Goal: Complete application form: Complete application form

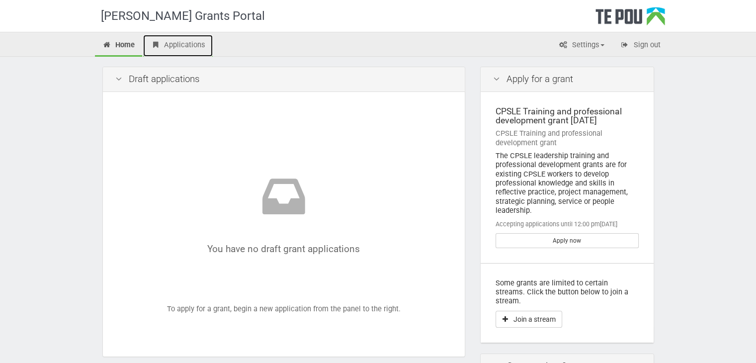
click at [181, 44] on link "Applications" at bounding box center [178, 46] width 70 height 22
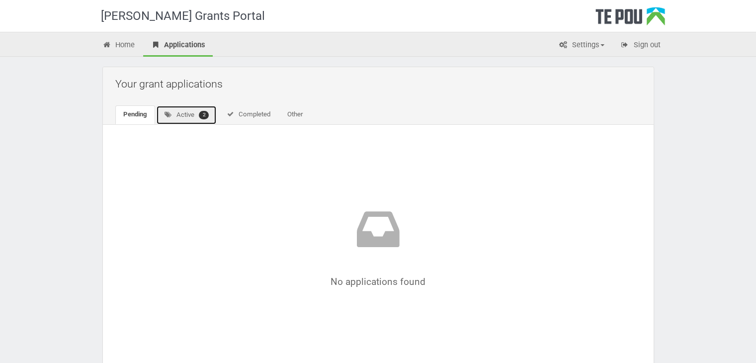
click at [189, 120] on link "Active 2" at bounding box center [186, 114] width 61 height 19
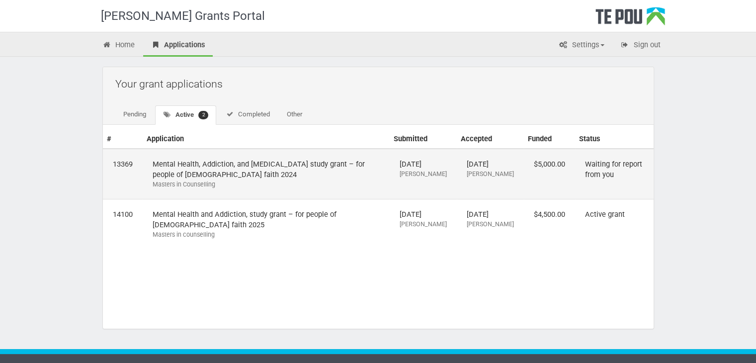
click at [224, 166] on td "Mental Health, Addiction, and Intellectual Disability study grant – for people …" at bounding box center [266, 174] width 247 height 50
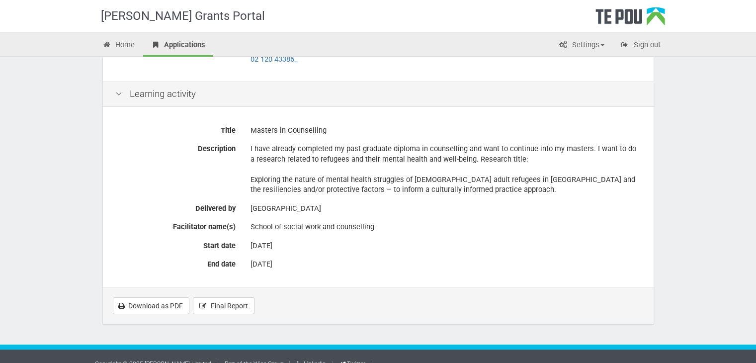
scroll to position [200, 0]
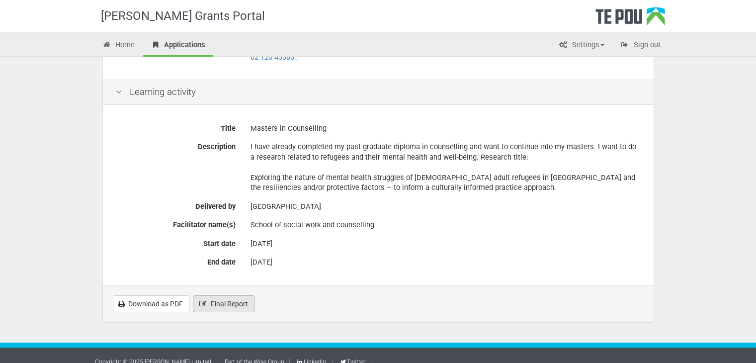
click at [235, 300] on span "Final Report" at bounding box center [229, 304] width 37 height 8
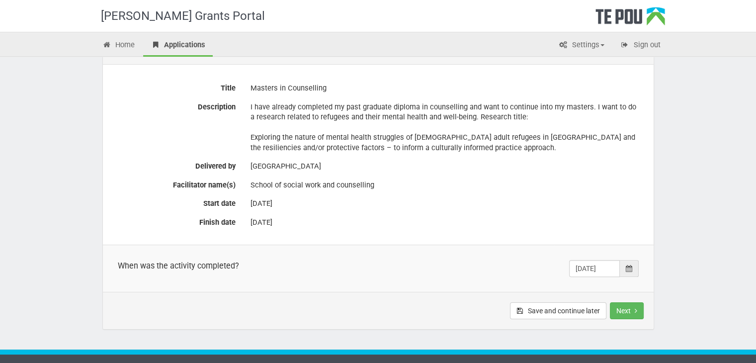
scroll to position [227, 0]
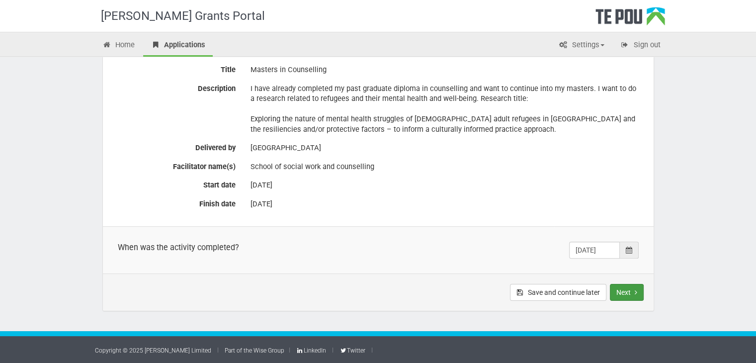
click at [626, 290] on button "Next" at bounding box center [627, 292] width 34 height 17
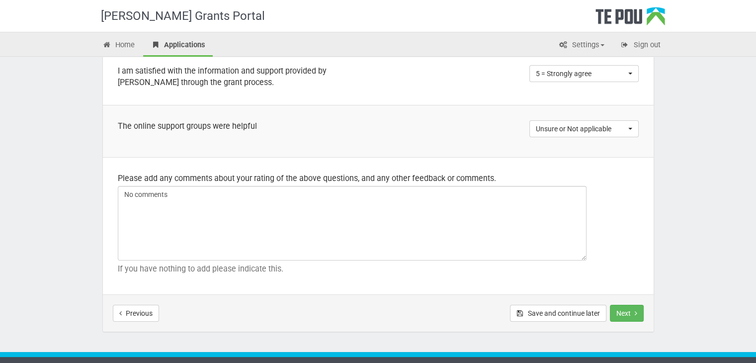
scroll to position [732, 0]
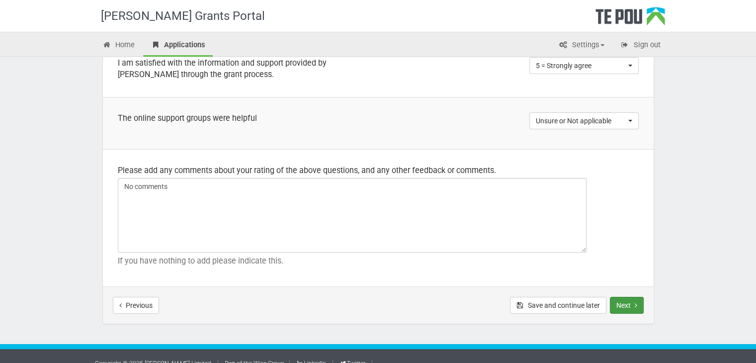
click at [623, 297] on button "Next" at bounding box center [627, 305] width 34 height 17
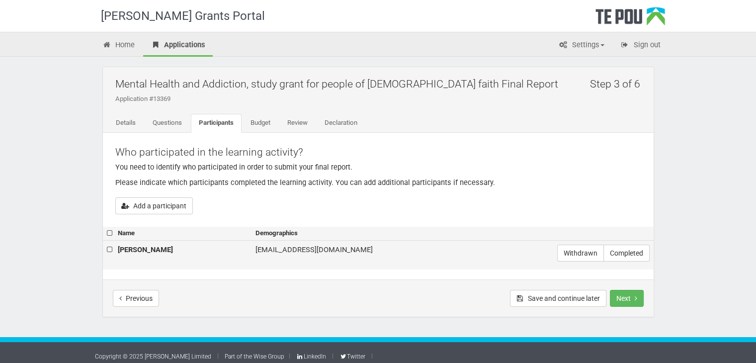
click at [107, 248] on label at bounding box center [110, 250] width 7 height 10
click at [107, 245] on input "checkbox" at bounding box center [106, 244] width 0 height 0
checkbox input "true"
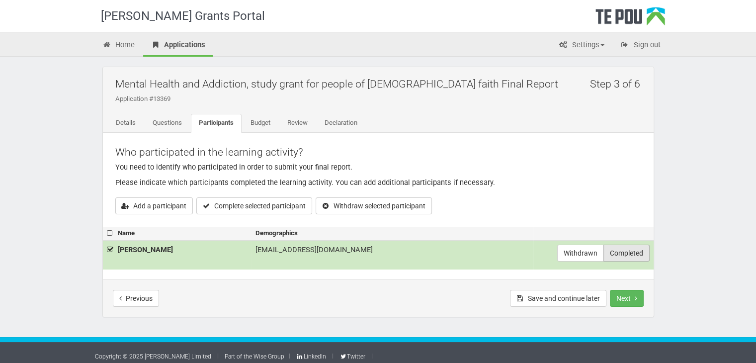
click at [612, 252] on label "Completed" at bounding box center [627, 253] width 46 height 17
radio input "true"
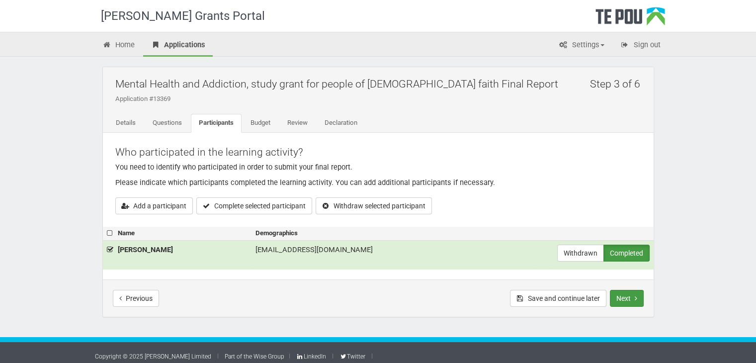
click at [625, 296] on button "Next" at bounding box center [627, 298] width 34 height 17
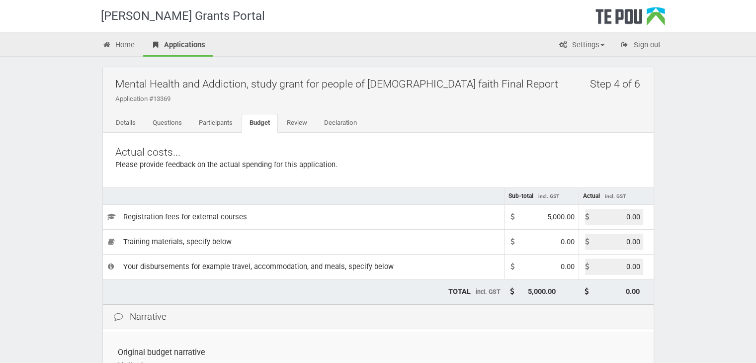
click at [591, 215] on input "0.00" at bounding box center [614, 217] width 58 height 16
type input "500.00"
click at [593, 243] on input "0.00" at bounding box center [614, 242] width 58 height 16
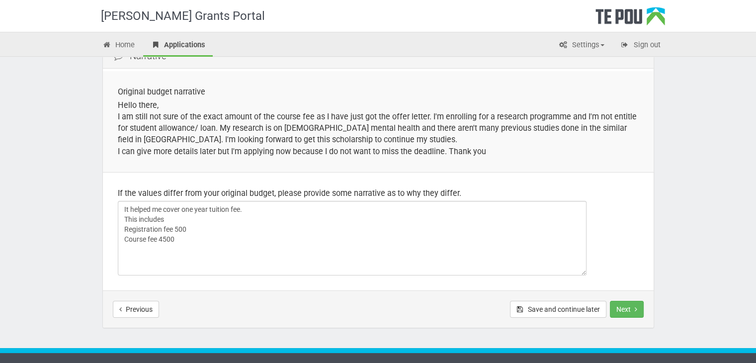
scroll to position [265, 0]
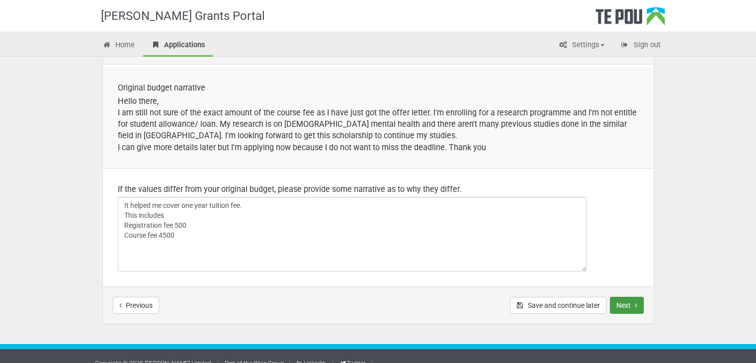
type input "4500.00"
type input "5,000.00"
click at [626, 305] on button "Next" at bounding box center [627, 305] width 34 height 17
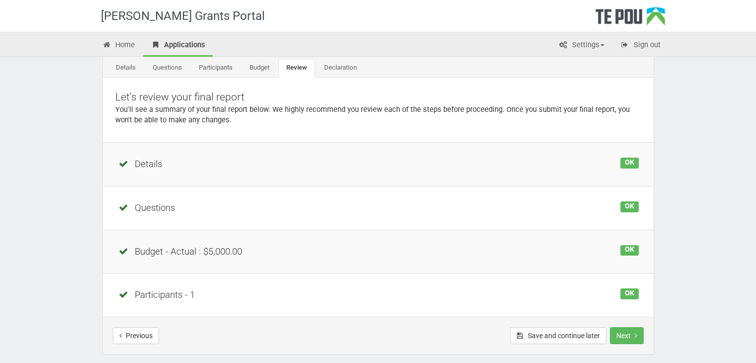
scroll to position [98, 0]
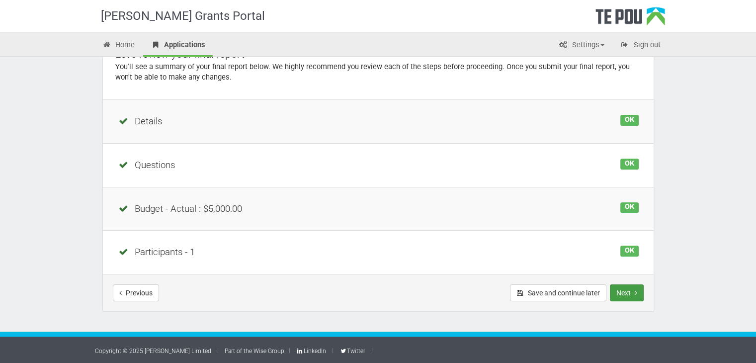
click at [629, 290] on button "Next" at bounding box center [627, 292] width 34 height 17
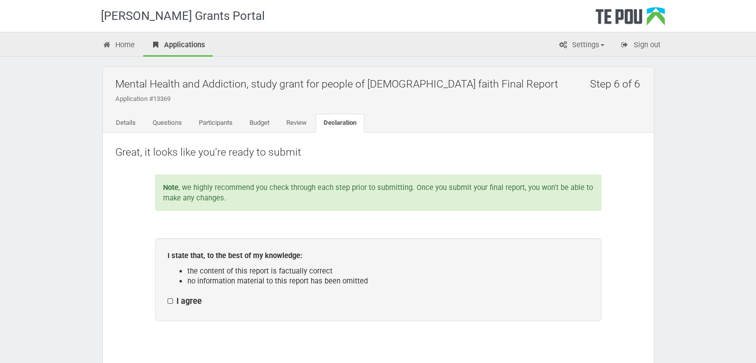
drag, startPoint x: 0, startPoint y: 0, endPoint x: 374, endPoint y: 257, distance: 453.7
click at [374, 257] on div "Note , we highly recommend you check through each step prior to submitting. Onc…" at bounding box center [378, 265] width 526 height 211
click at [438, 297] on div "I agree" at bounding box center [379, 302] width 422 height 13
click at [171, 300] on label "I agree" at bounding box center [185, 301] width 34 height 10
click at [168, 296] on input "I agree" at bounding box center [167, 296] width 0 height 0
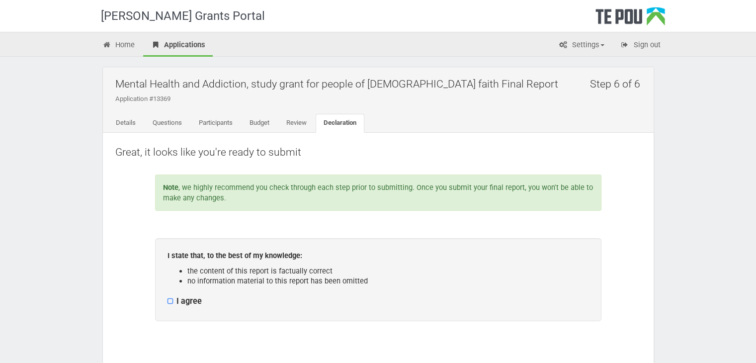
checkbox input "true"
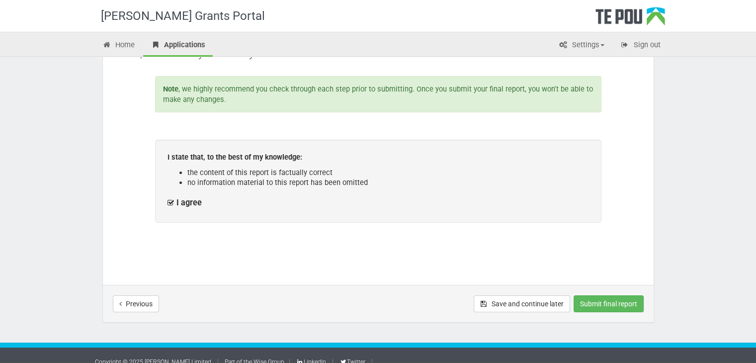
scroll to position [110, 0]
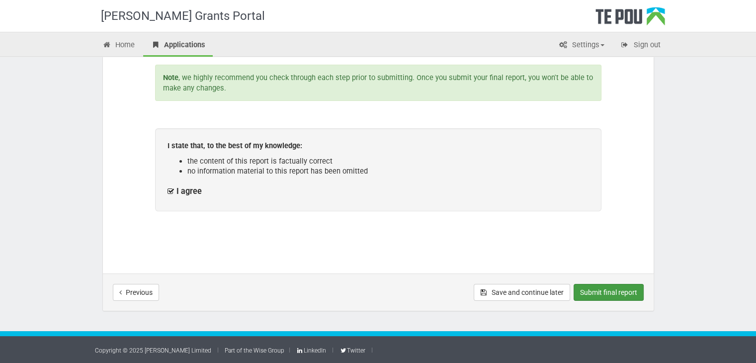
click at [604, 292] on button "Submit final report" at bounding box center [609, 292] width 70 height 17
